Goal: Task Accomplishment & Management: Use online tool/utility

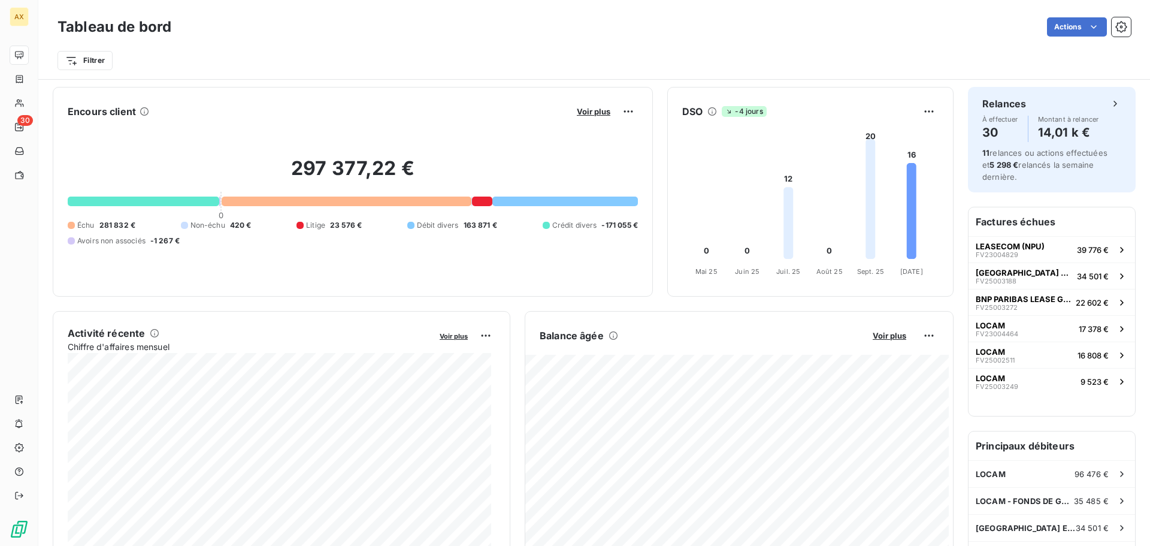
scroll to position [143, 0]
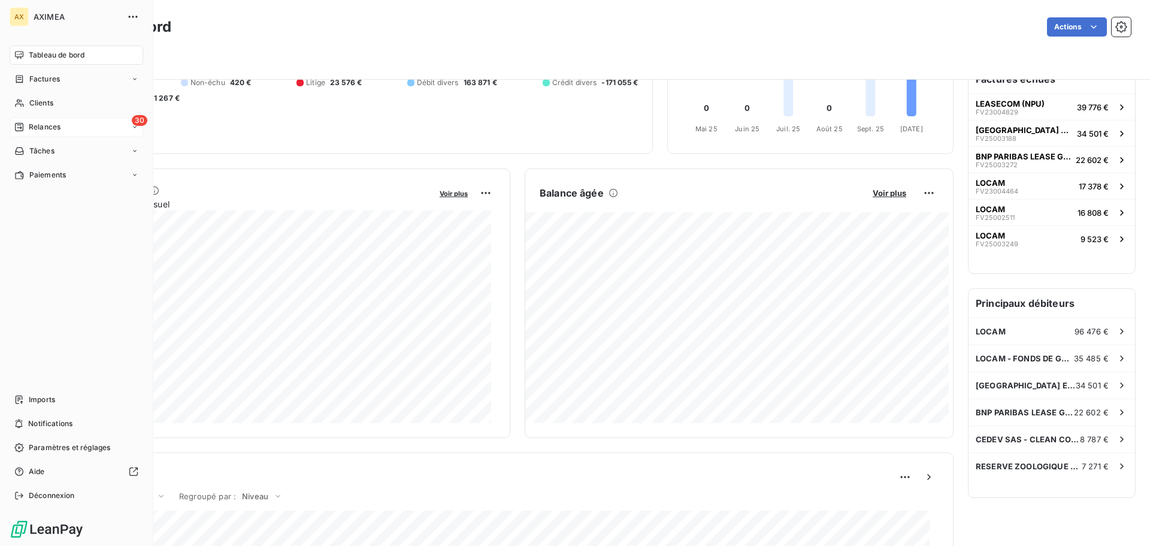
click at [49, 125] on span "Relances" at bounding box center [45, 127] width 32 height 11
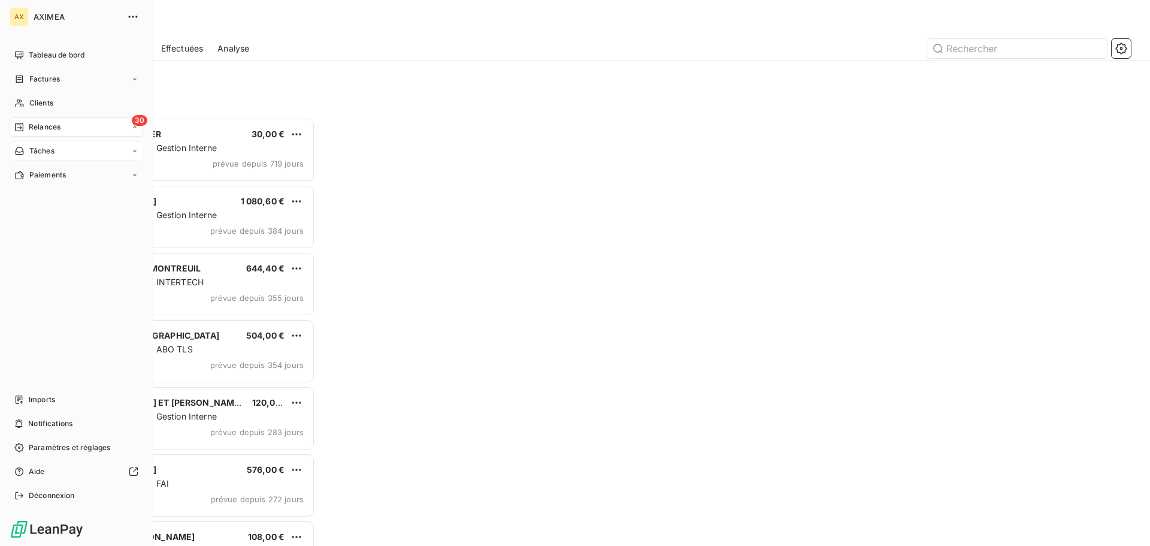
scroll to position [419, 249]
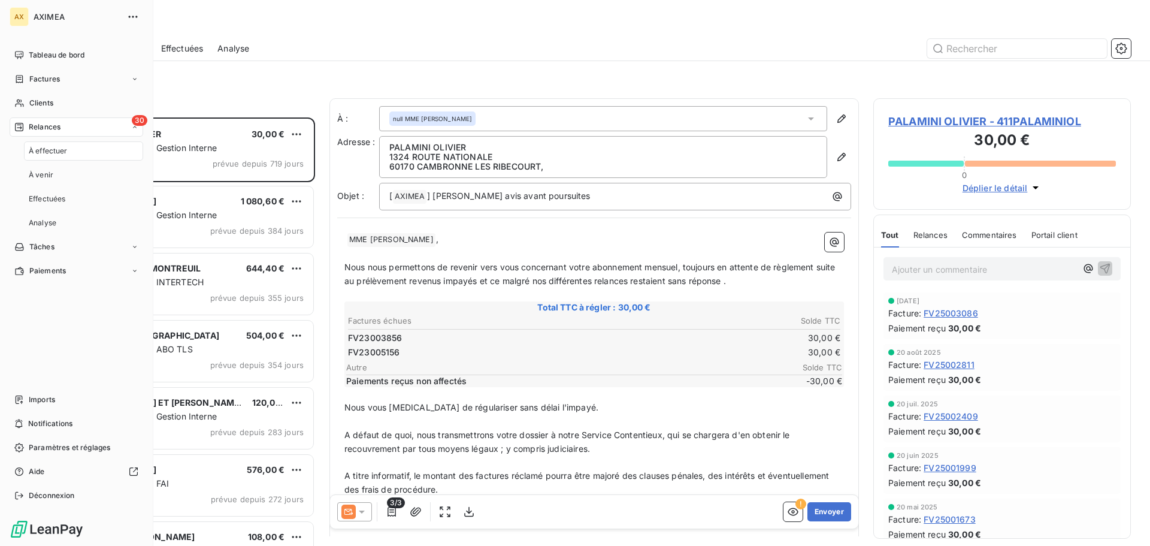
click at [61, 152] on span "À effectuer" at bounding box center [48, 151] width 39 height 11
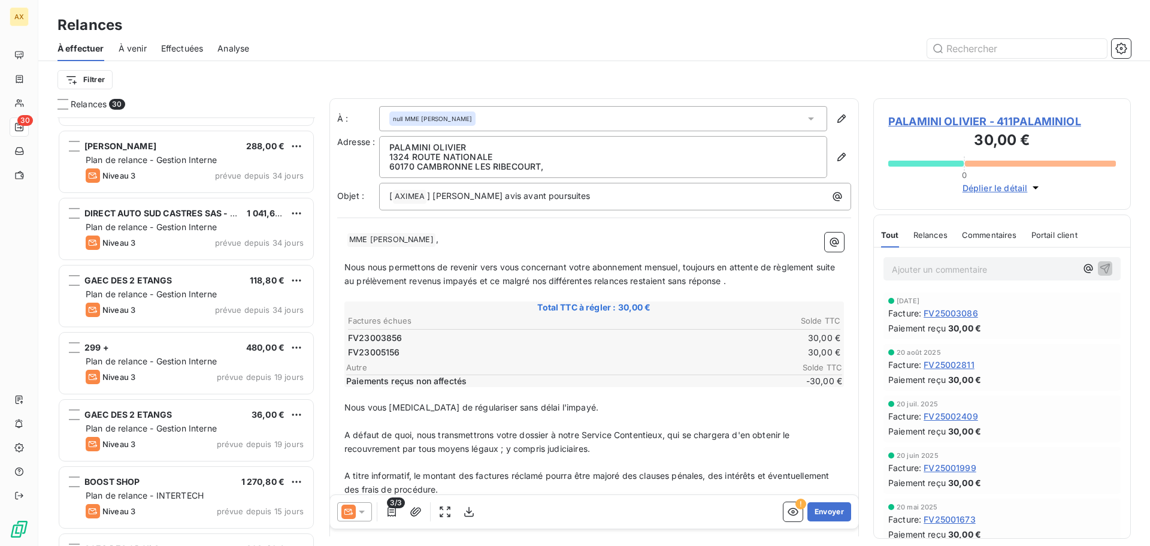
scroll to position [720, 0]
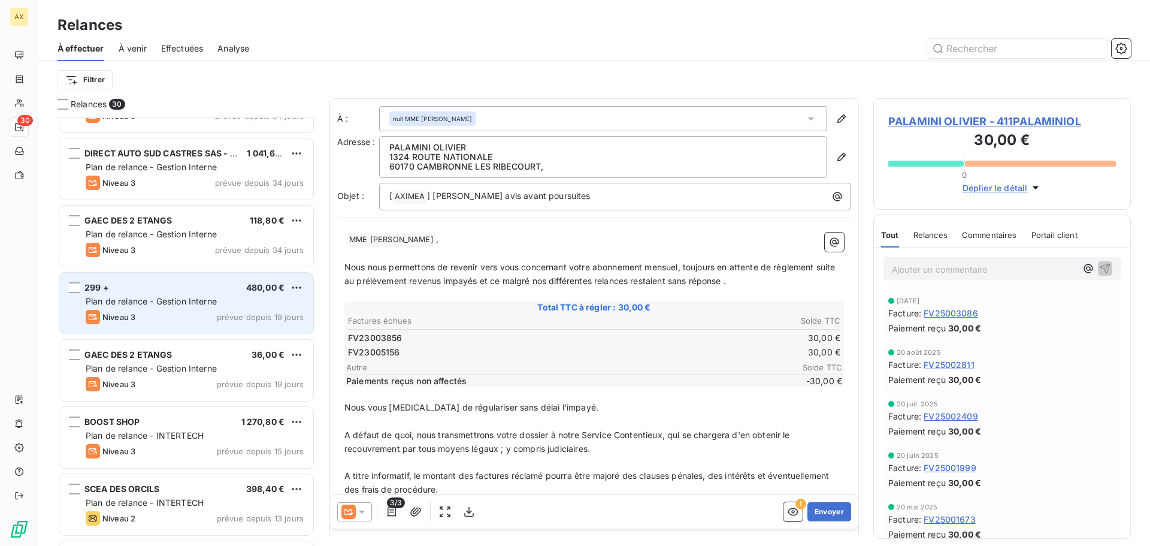
click at [156, 317] on div "Niveau 3 prévue depuis 19 jours" at bounding box center [195, 317] width 218 height 14
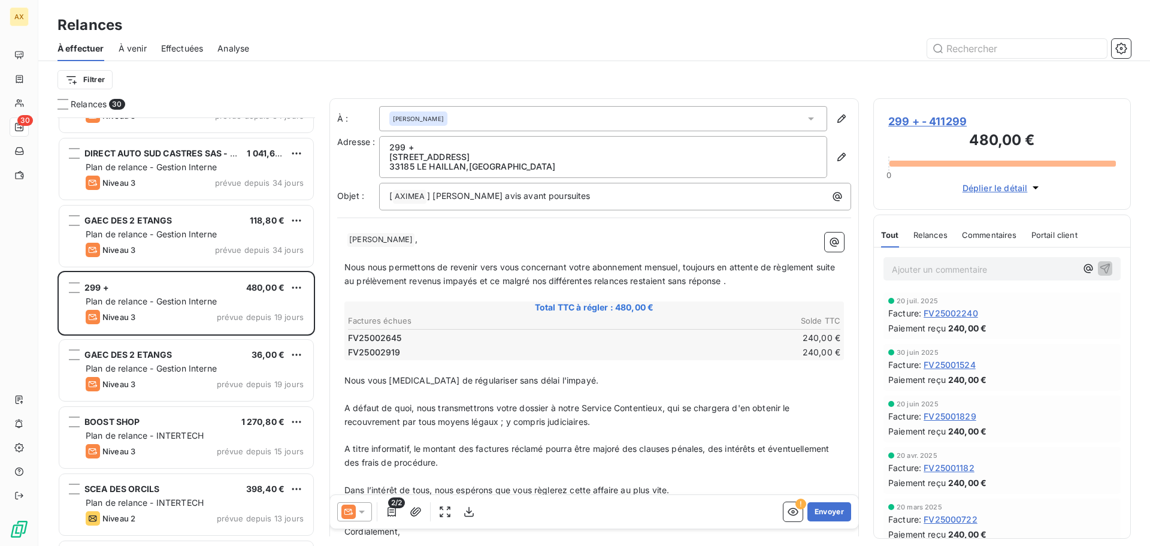
click at [361, 510] on icon at bounding box center [362, 511] width 6 height 3
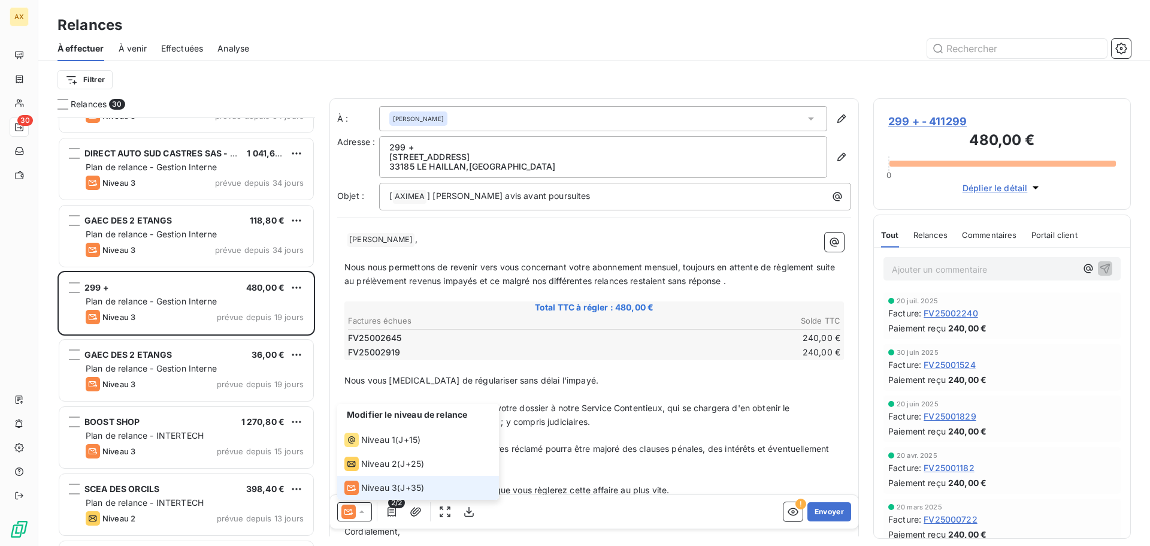
click at [361, 510] on icon at bounding box center [362, 512] width 12 height 12
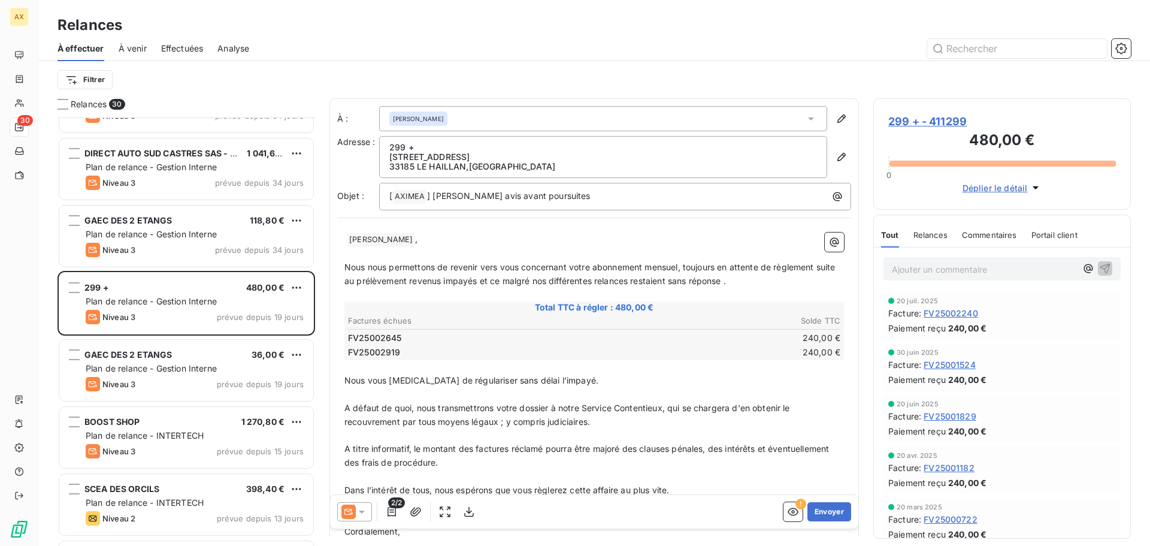
click at [355, 512] on icon at bounding box center [349, 511] width 14 height 14
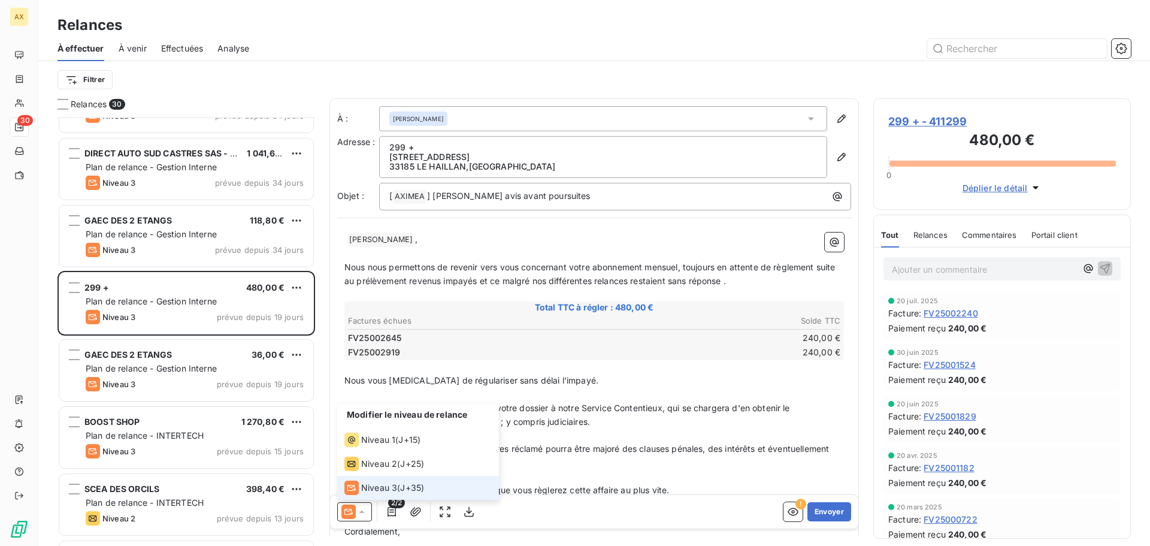
click at [355, 512] on icon at bounding box center [349, 511] width 14 height 14
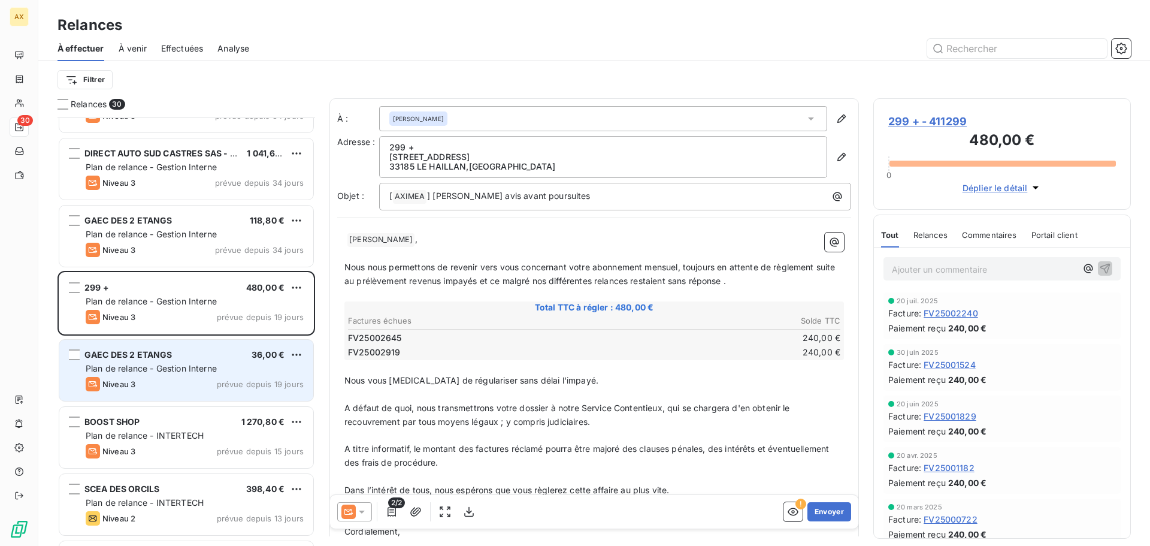
click at [188, 370] on span "Plan de relance - Gestion Interne" at bounding box center [151, 368] width 131 height 10
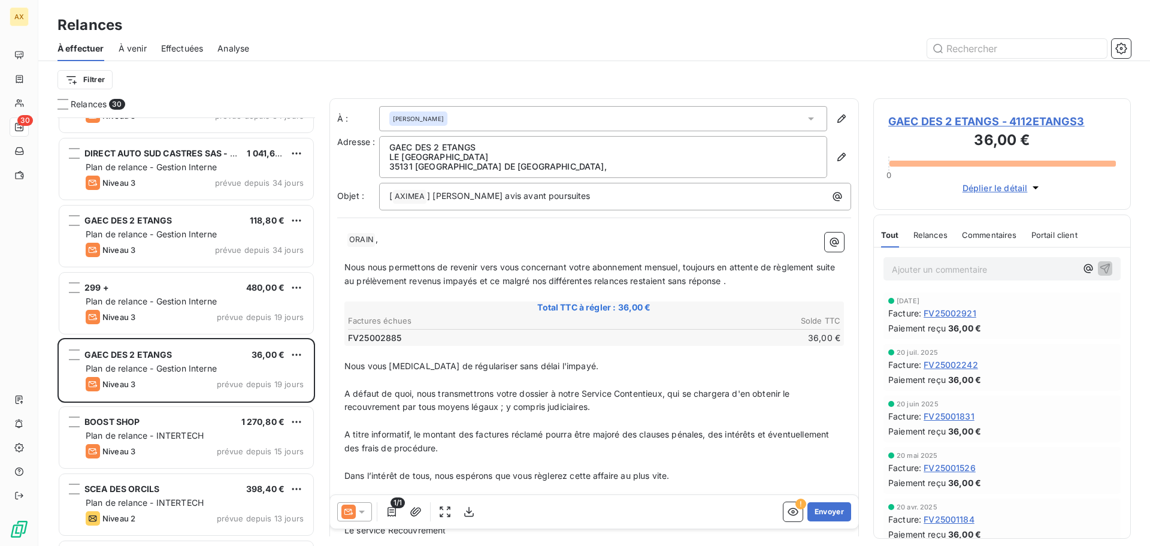
click at [389, 119] on div "[PERSON_NAME]" at bounding box center [418, 118] width 58 height 14
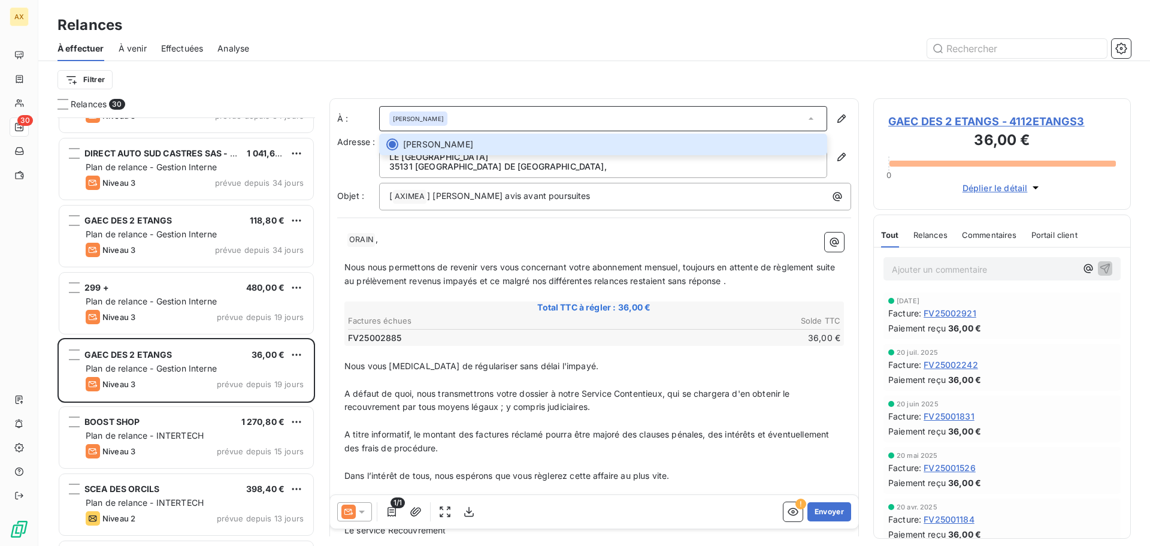
click at [349, 238] on span "ORAIN ﻿" at bounding box center [361, 240] width 28 height 14
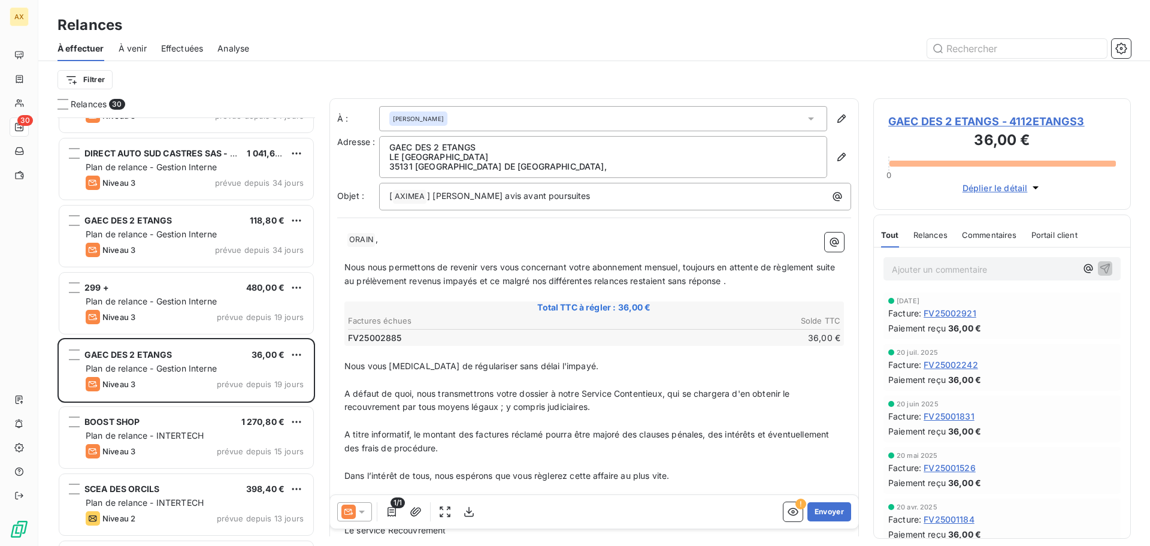
click at [342, 242] on div "ORAIN ﻿ , ﻿ Nous nous permettons de revenir vers vous concernant votre abonneme…" at bounding box center [594, 405] width 514 height 361
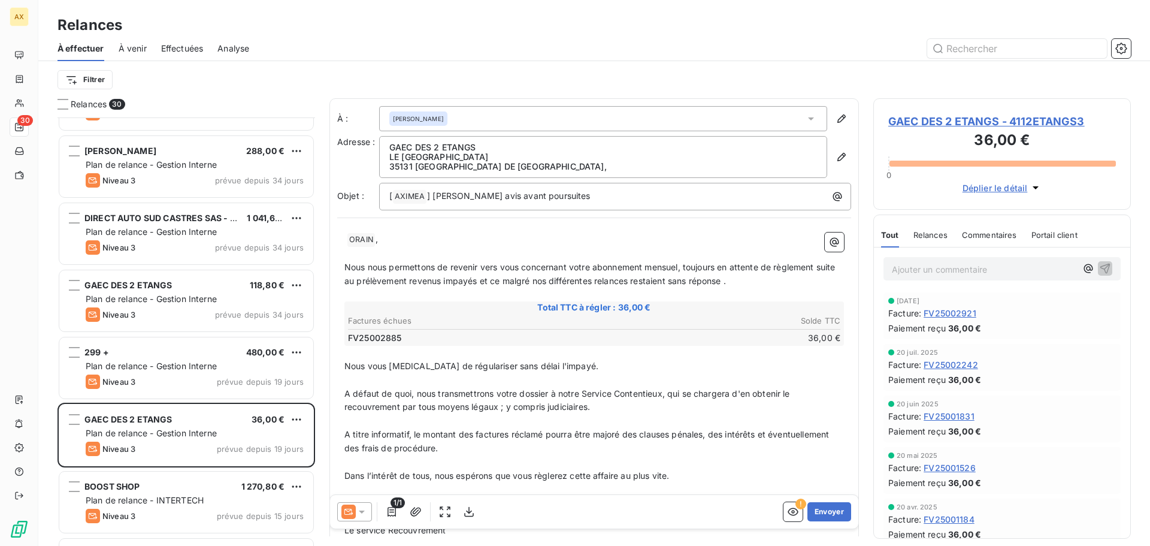
scroll to position [627, 0]
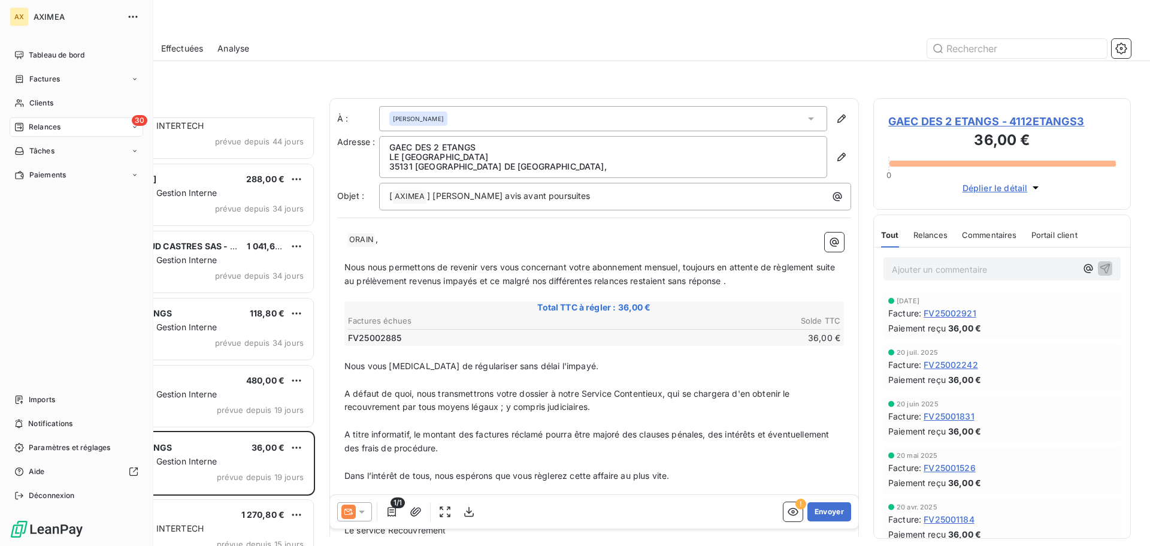
click at [44, 124] on span "Relances" at bounding box center [45, 127] width 32 height 11
click at [47, 159] on div "À effectuer" at bounding box center [83, 150] width 119 height 19
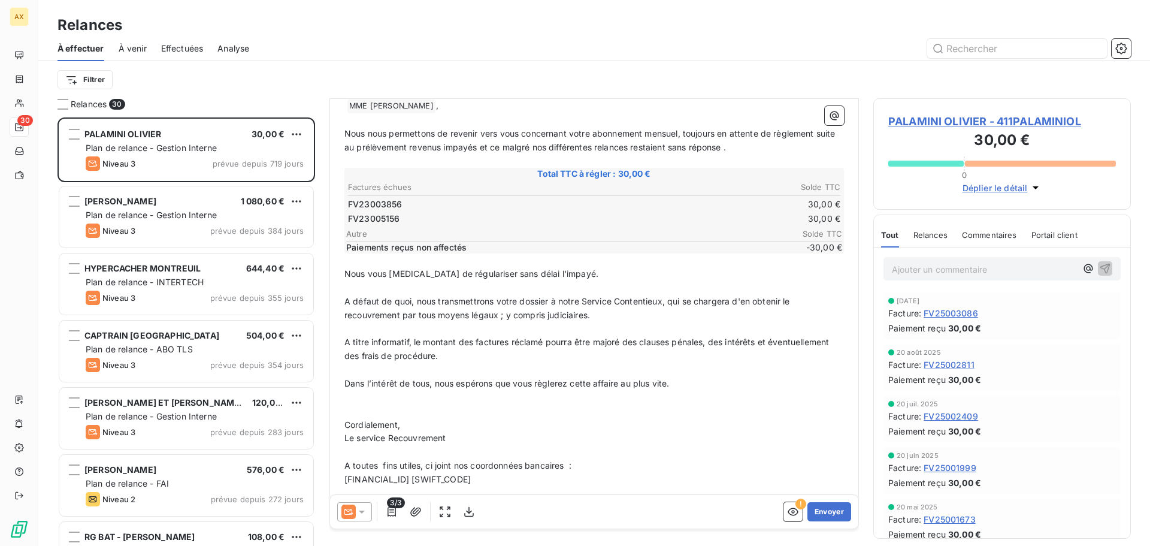
scroll to position [146, 0]
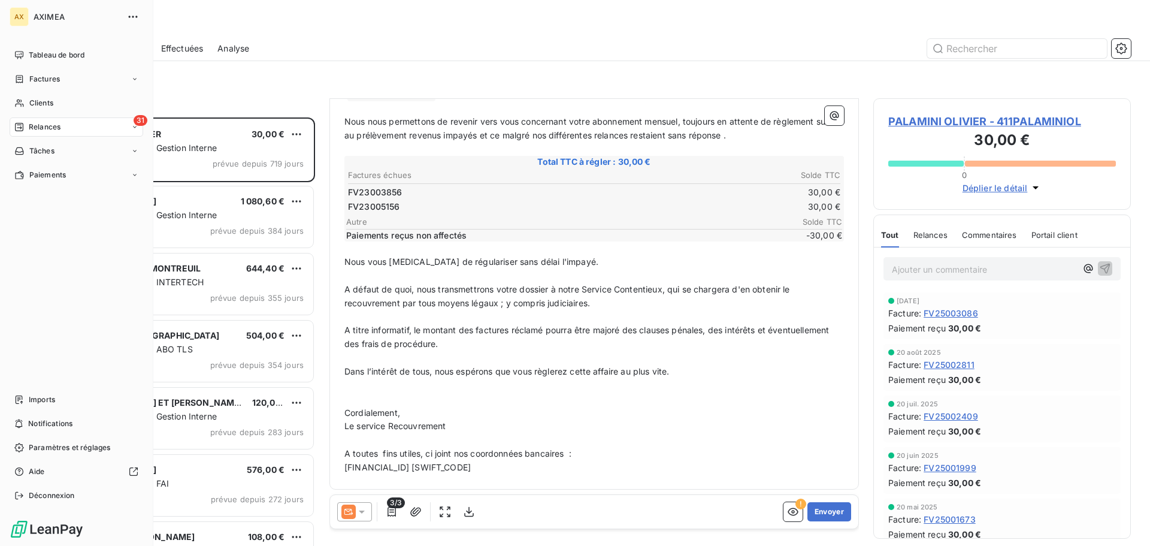
click at [44, 126] on span "Relances" at bounding box center [45, 127] width 32 height 11
drag, startPoint x: 49, startPoint y: 155, endPoint x: 67, endPoint y: 152, distance: 17.6
click at [49, 154] on span "À effectuer" at bounding box center [48, 151] width 39 height 11
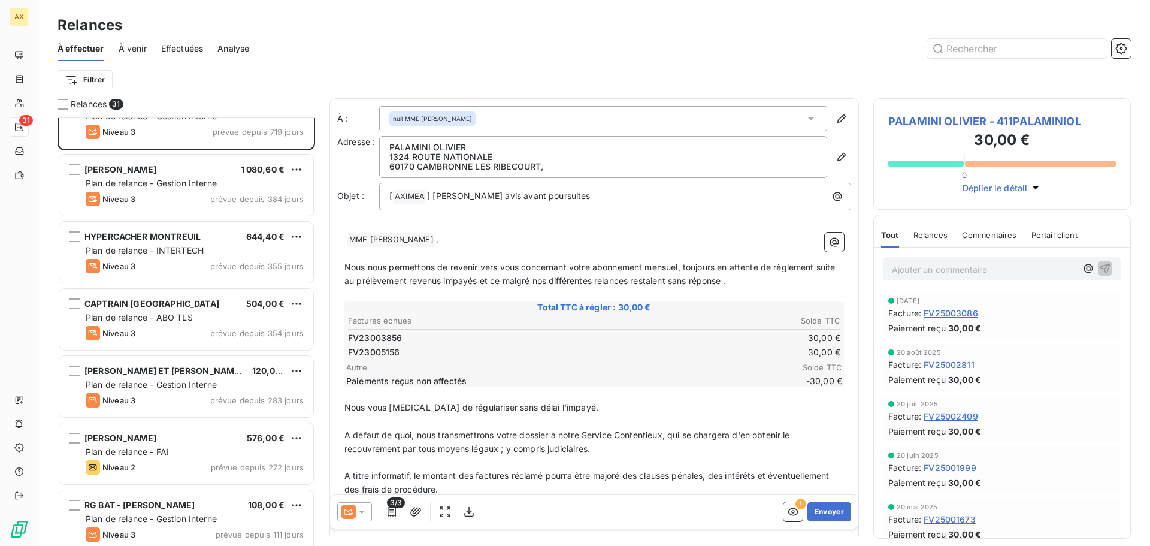
scroll to position [61, 0]
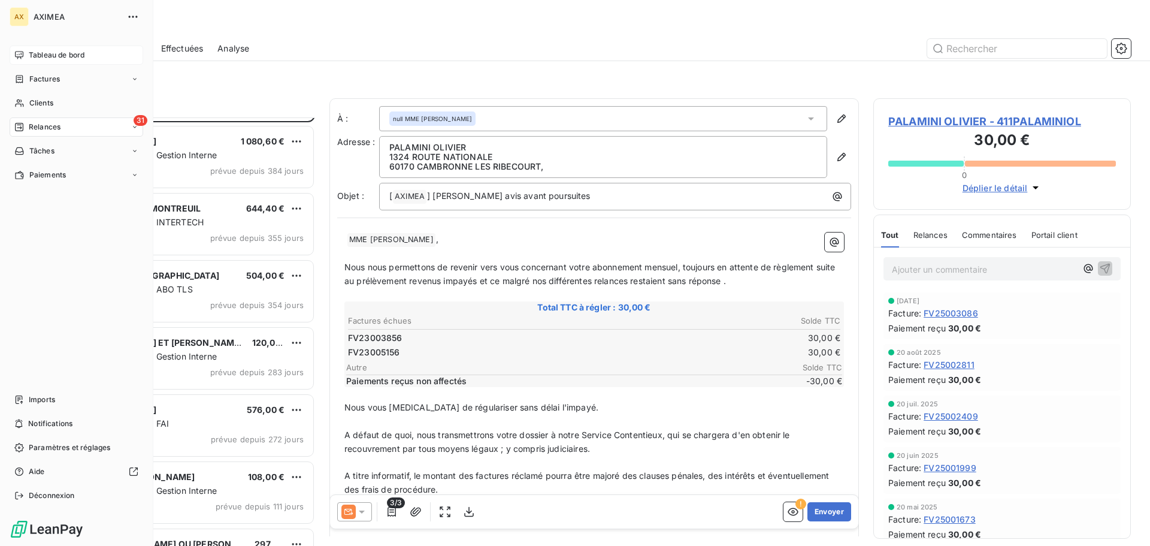
click at [45, 56] on span "Tableau de bord" at bounding box center [57, 55] width 56 height 11
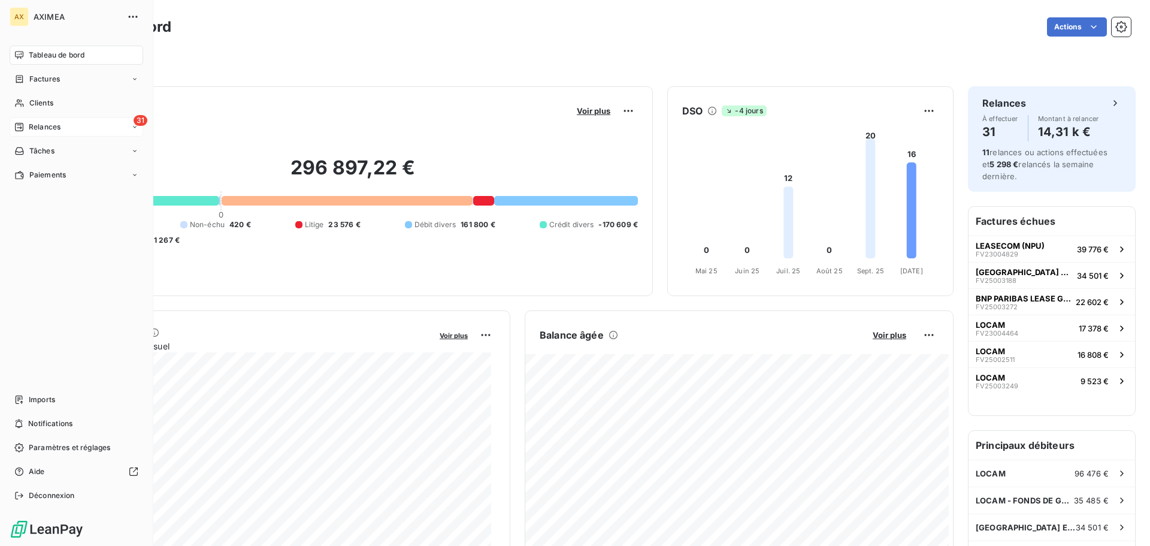
click at [57, 132] on div "31 Relances" at bounding box center [77, 126] width 134 height 19
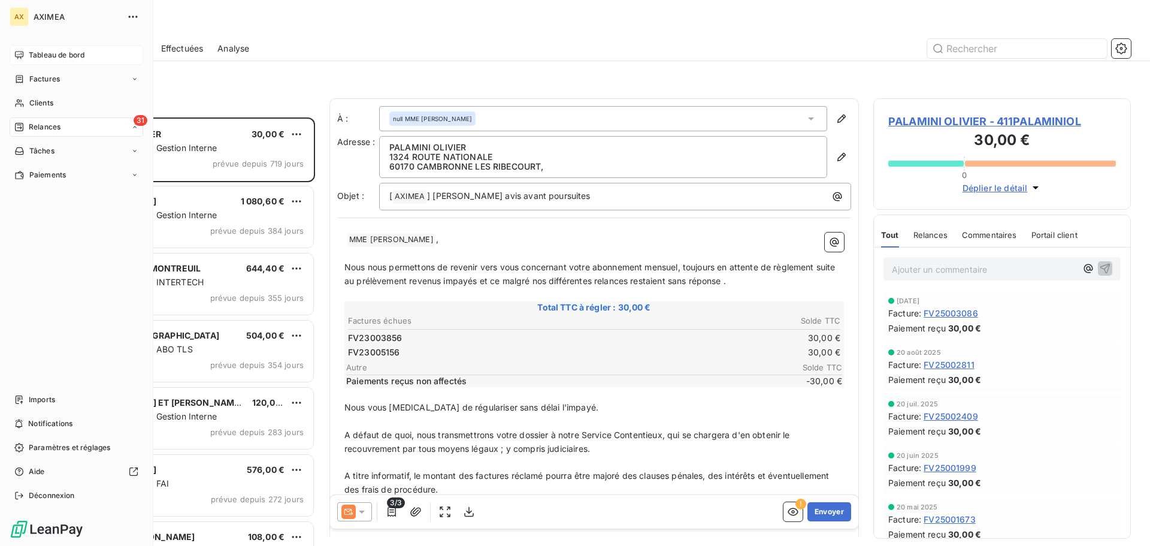
scroll to position [419, 249]
click at [58, 146] on span "À effectuer" at bounding box center [48, 151] width 39 height 11
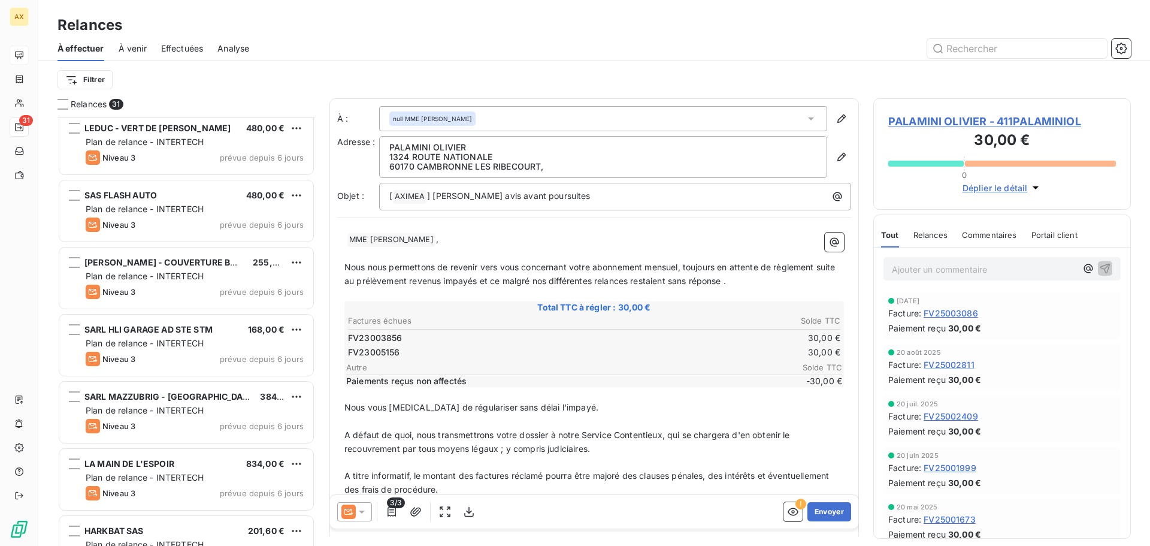
scroll to position [1618, 0]
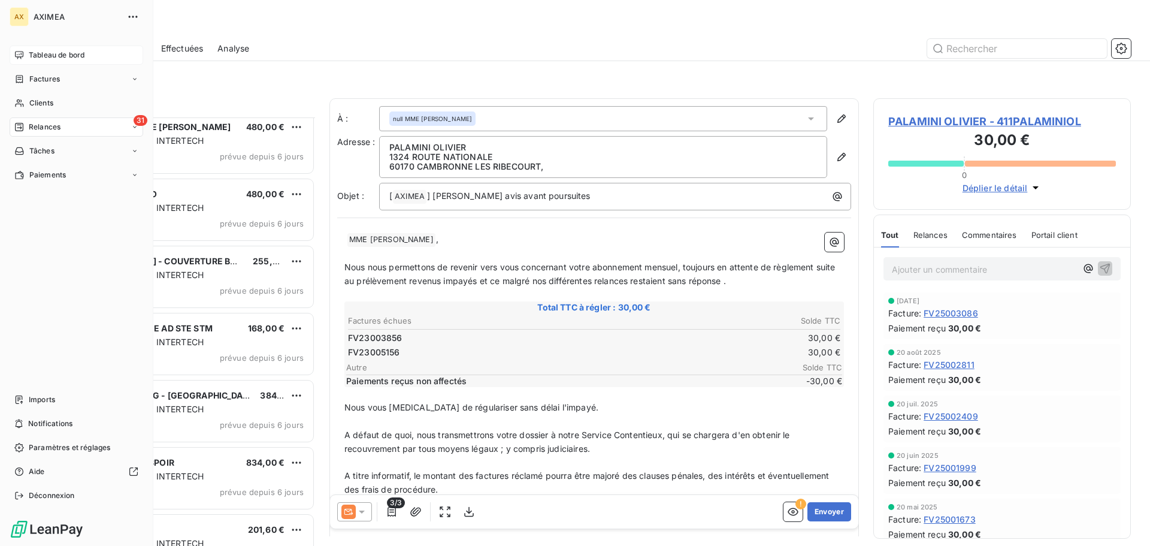
drag, startPoint x: 40, startPoint y: 126, endPoint x: 47, endPoint y: 133, distance: 10.2
click at [40, 127] on span "Relances" at bounding box center [45, 127] width 32 height 11
click at [56, 146] on span "À effectuer" at bounding box center [48, 151] width 39 height 11
click at [34, 59] on span "Tableau de bord" at bounding box center [57, 55] width 56 height 11
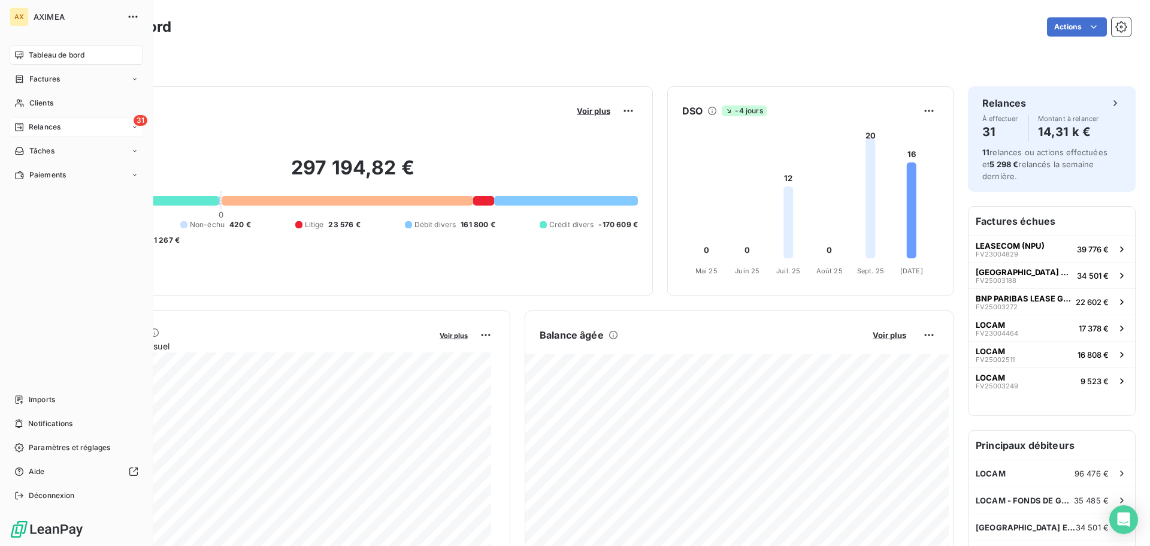
click at [34, 126] on span "Relances" at bounding box center [45, 127] width 32 height 11
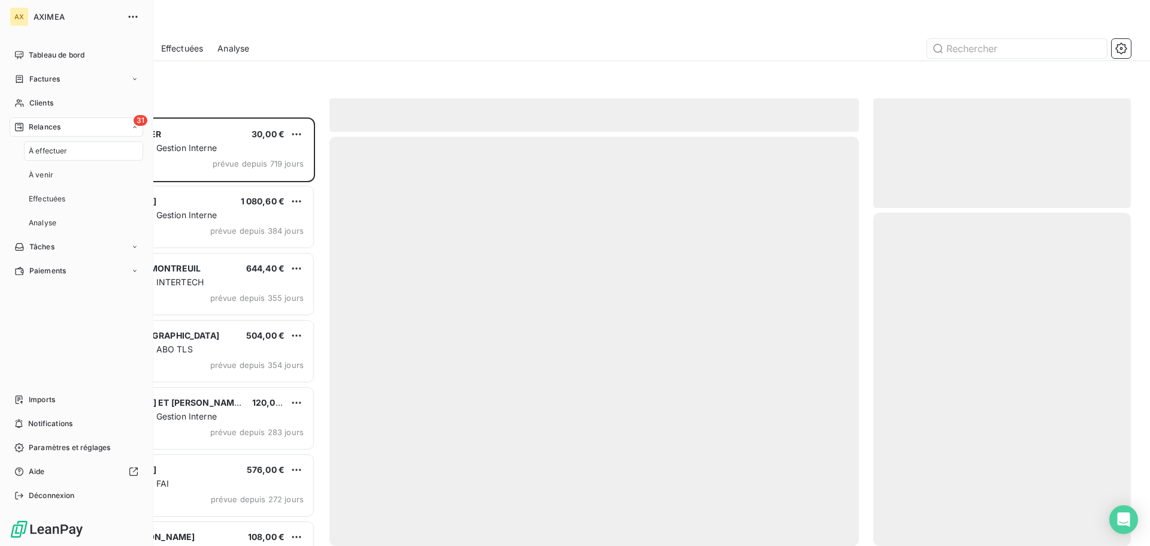
click at [45, 146] on span "À effectuer" at bounding box center [48, 151] width 39 height 11
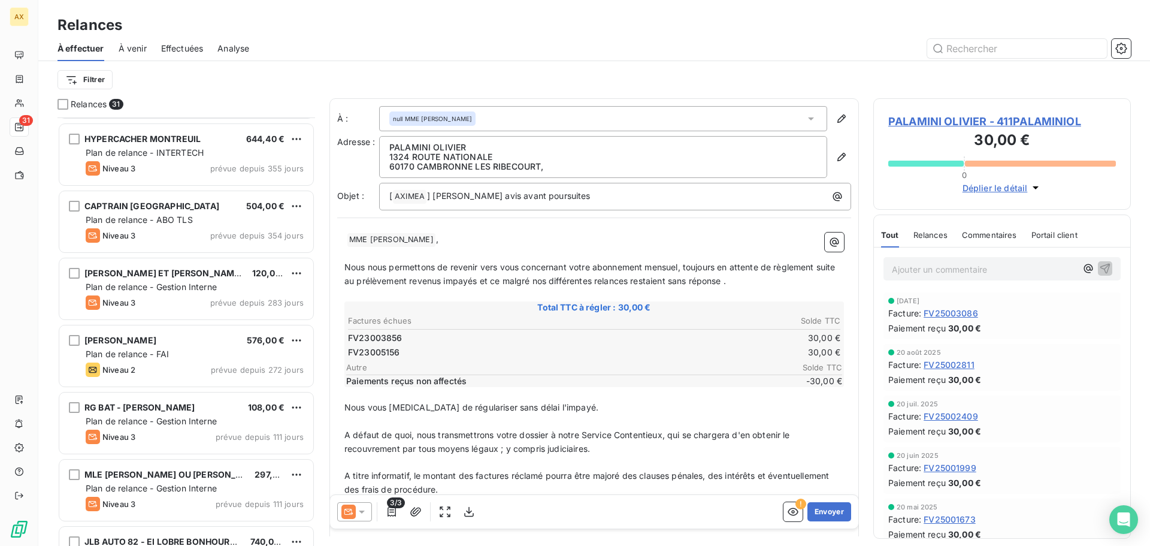
scroll to position [120, 0]
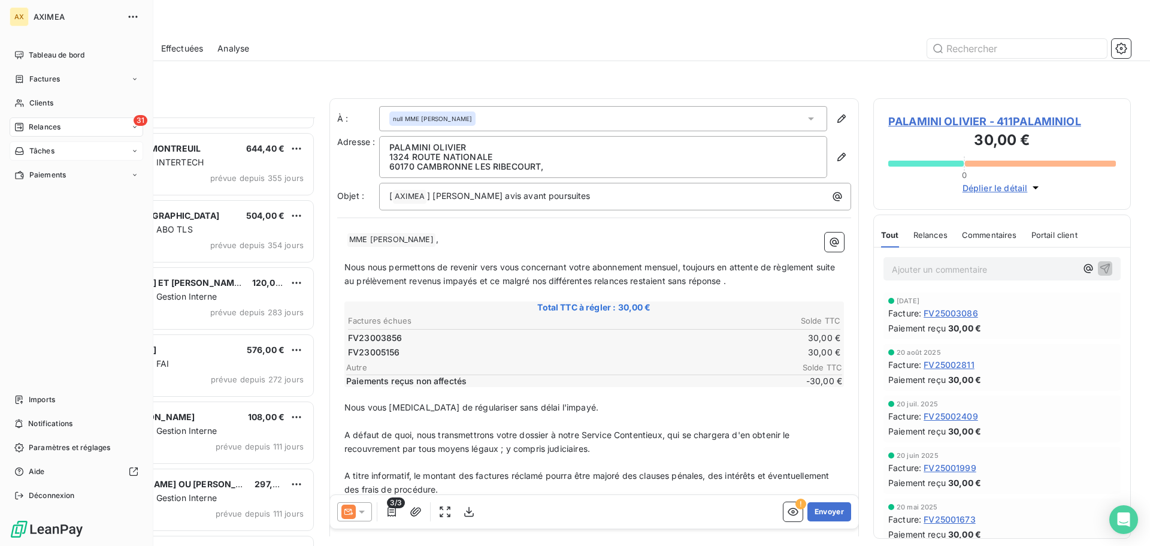
click at [34, 153] on span "Tâches" at bounding box center [41, 151] width 25 height 11
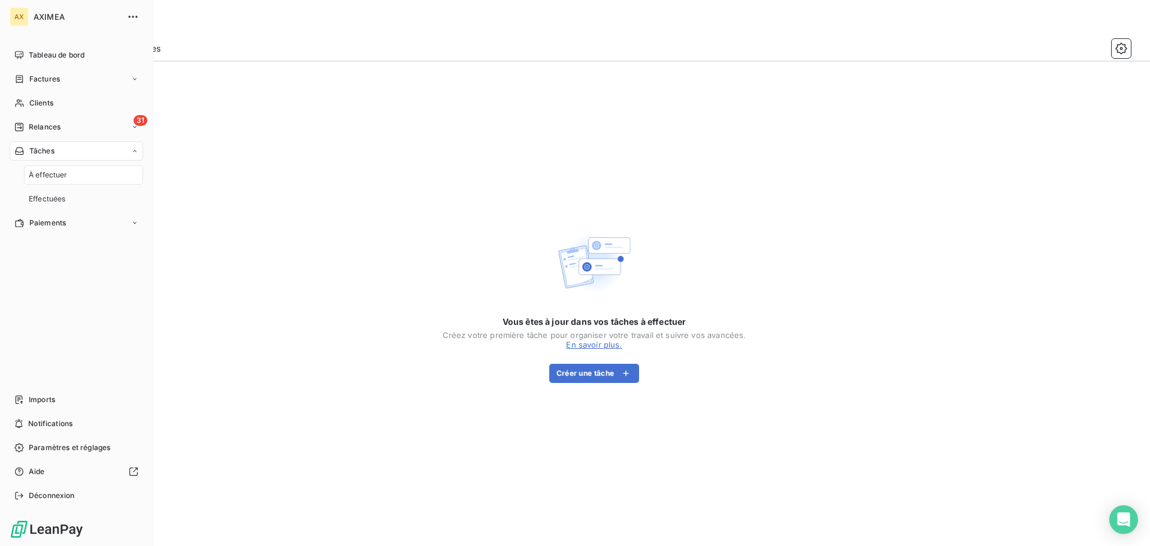
click at [49, 173] on span "À effectuer" at bounding box center [48, 175] width 39 height 11
click at [41, 54] on span "Tableau de bord" at bounding box center [57, 55] width 56 height 11
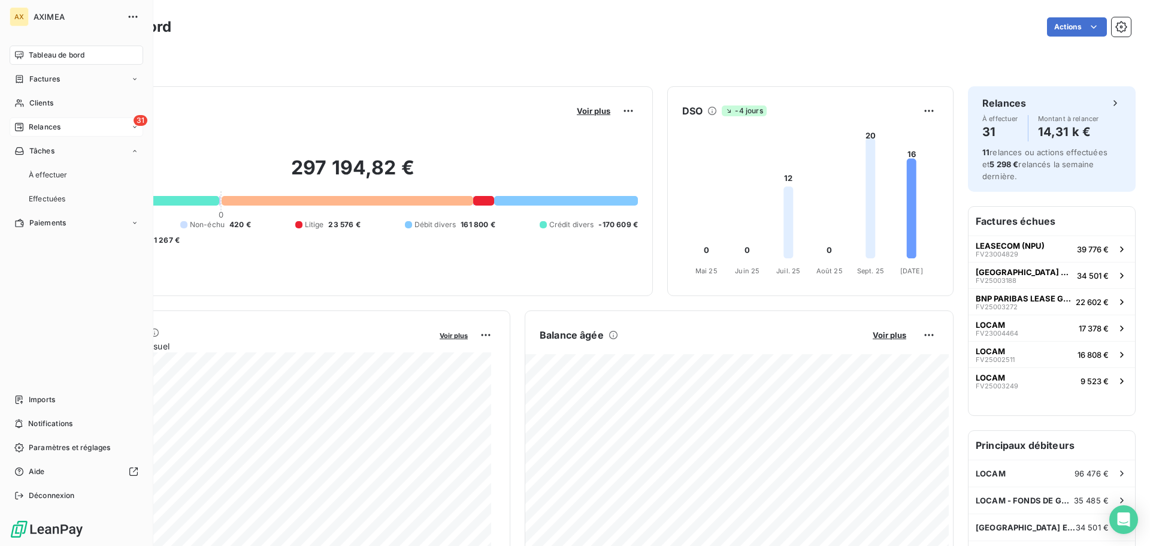
click at [59, 124] on span "Relances" at bounding box center [45, 127] width 32 height 11
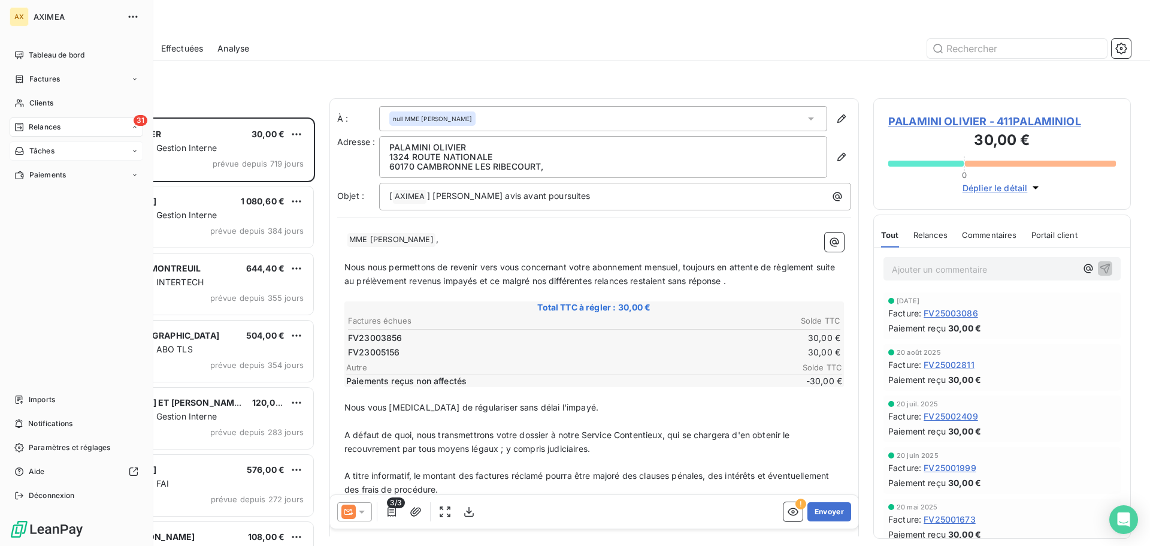
scroll to position [419, 249]
click at [48, 154] on span "À effectuer" at bounding box center [48, 151] width 39 height 11
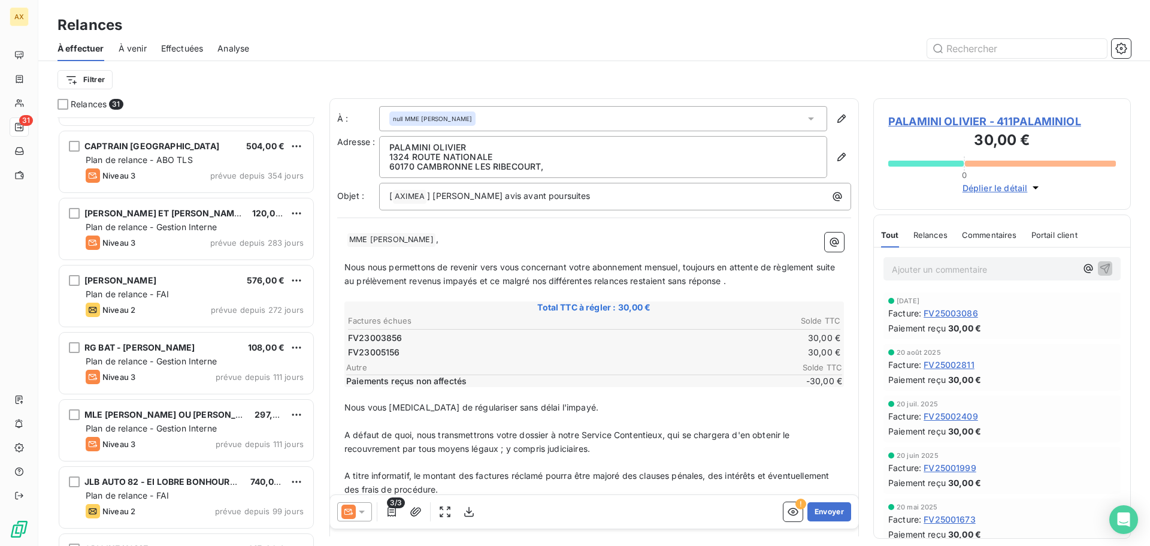
scroll to position [155, 0]
